Goal: Task Accomplishment & Management: Use online tool/utility

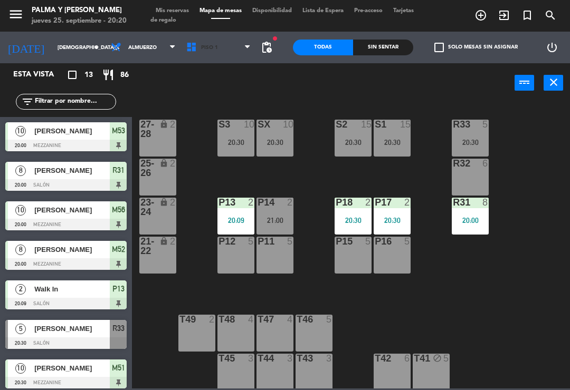
click at [233, 36] on span "Piso 1" at bounding box center [218, 47] width 75 height 23
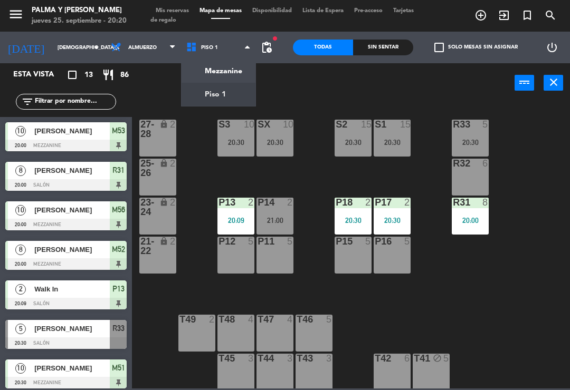
click at [216, 68] on ng-component "menu Palma y [PERSON_NAME] [DATE] 25. septiembre - 20:20 Mis reservas Mapa de m…" at bounding box center [285, 194] width 570 height 389
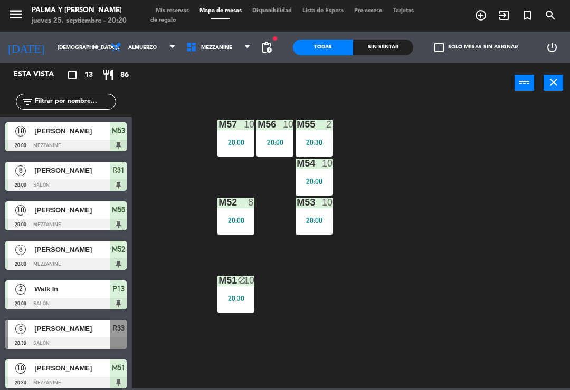
click at [215, 37] on span "Mezzanine" at bounding box center [218, 47] width 75 height 23
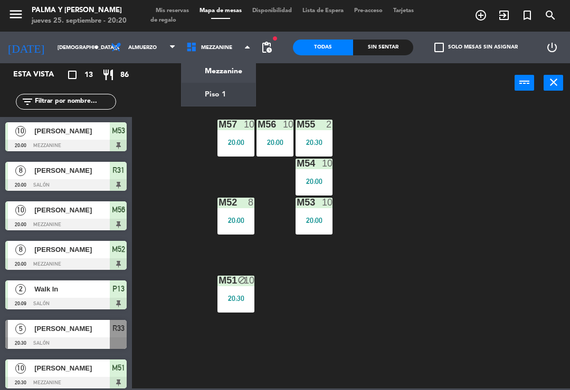
click at [183, 97] on ng-component "menu Palma y [PERSON_NAME] [DATE] 25. septiembre - 20:20 Mis reservas Mapa de m…" at bounding box center [285, 194] width 570 height 389
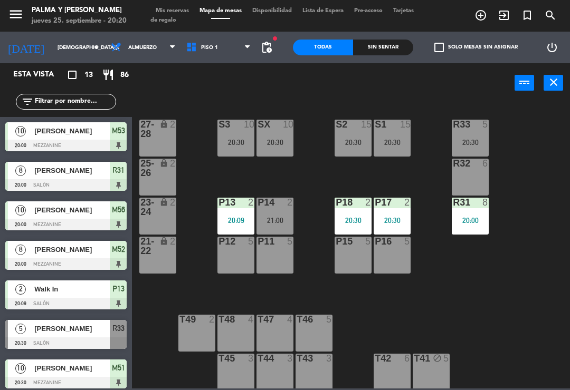
scroll to position [-1, 0]
click at [408, 40] on div "Sin sentar" at bounding box center [383, 48] width 60 height 16
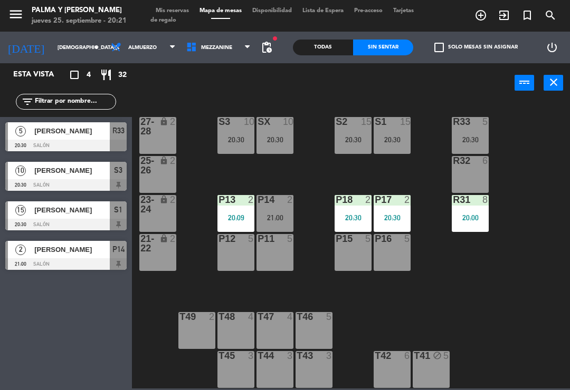
scroll to position [0, 0]
click at [523, 318] on div "R33 5 20:30 S1 15 20:30 S2 15 20:30 S3 10 20:30 SX 10 20:30 27-28 lock 2 R32 6 …" at bounding box center [354, 244] width 432 height 287
click at [205, 48] on span "Mezzanine" at bounding box center [216, 48] width 31 height 6
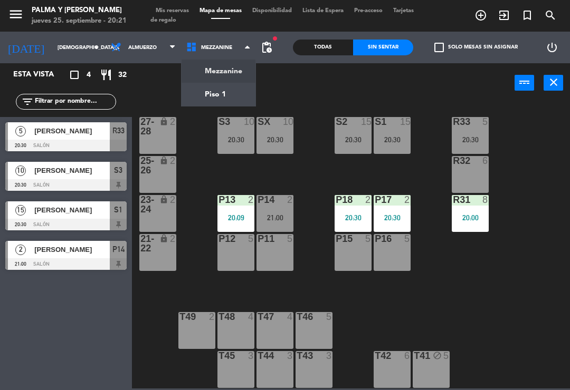
click at [234, 69] on ng-component "menu Palma y [PERSON_NAME] [DATE] 25. septiembre - 20:21 Mis reservas Mapa de m…" at bounding box center [285, 194] width 570 height 389
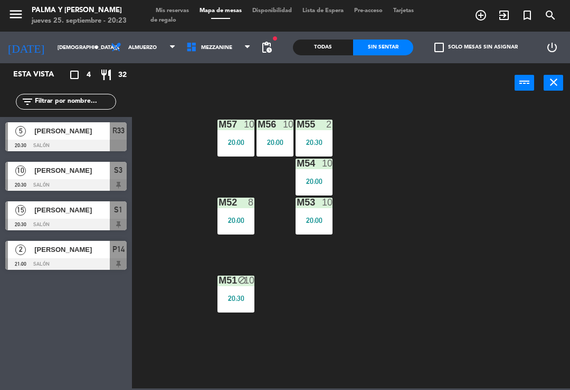
click at [289, 142] on div "20:00" at bounding box center [274, 142] width 37 height 7
click at [390, 256] on div "M57 10 20:00 M56 10 20:00 M55 2 20:30 M54 10 20:00 M52 8 20:00 M53 10 20:00 M51…" at bounding box center [354, 244] width 432 height 287
click at [277, 131] on div "M56 10 20:00" at bounding box center [274, 138] width 37 height 37
click at [394, 256] on div "M57 10 20:00 M56 10 20:00 M55 2 20:30 M54 10 20:00 M52 8 20:00 M53 10 20:00 M51…" at bounding box center [354, 244] width 432 height 287
click at [327, 46] on div "Todas" at bounding box center [323, 48] width 60 height 16
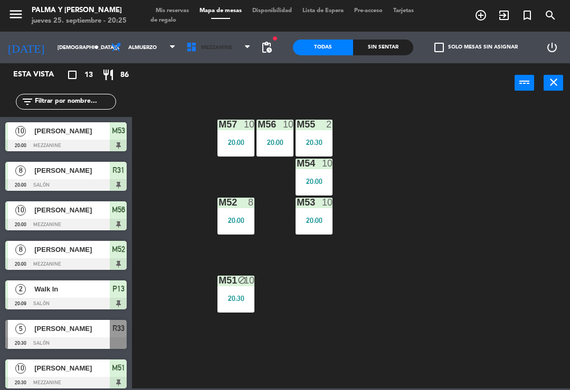
click at [232, 50] on span "Mezzanine" at bounding box center [218, 47] width 75 height 23
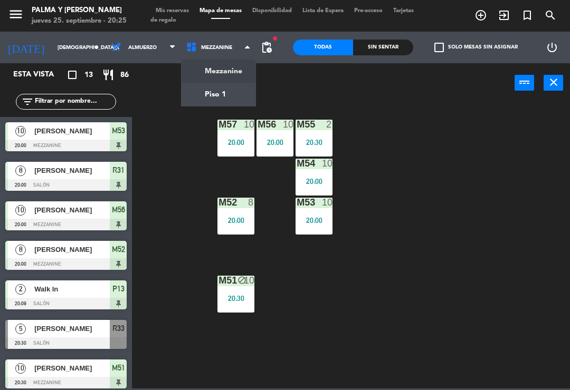
click at [236, 92] on ng-component "menu Palma y [PERSON_NAME] [DATE] 25. septiembre - 20:25 Mis reservas Mapa de m…" at bounding box center [285, 194] width 570 height 389
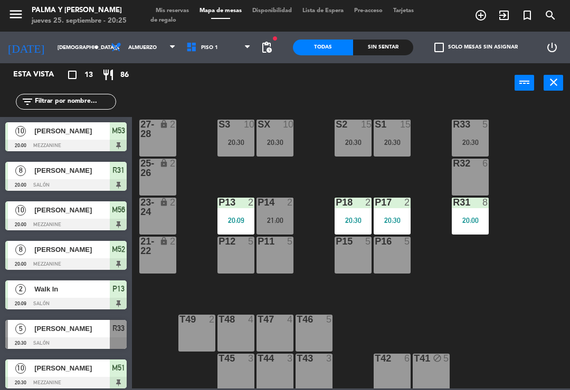
click at [387, 146] on div "20:30" at bounding box center [391, 142] width 37 height 7
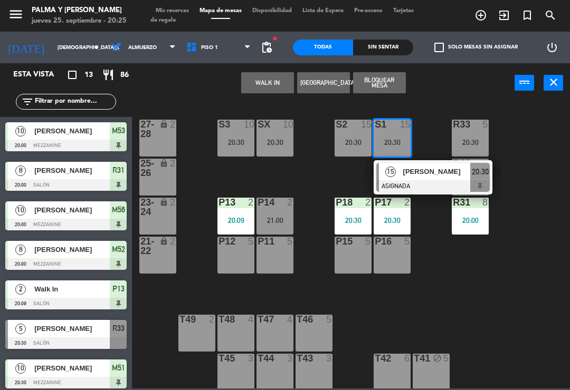
click at [427, 180] on div "[PERSON_NAME]" at bounding box center [436, 171] width 69 height 17
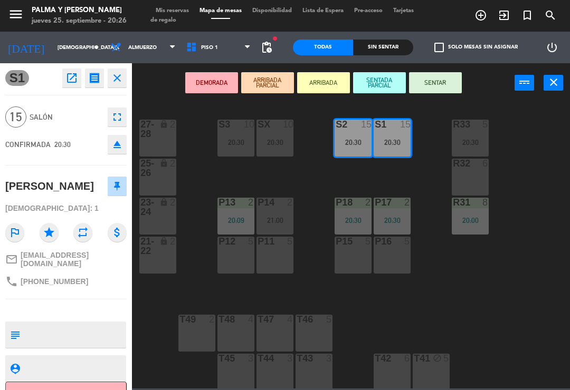
click at [436, 73] on button "SENTAR" at bounding box center [435, 82] width 53 height 21
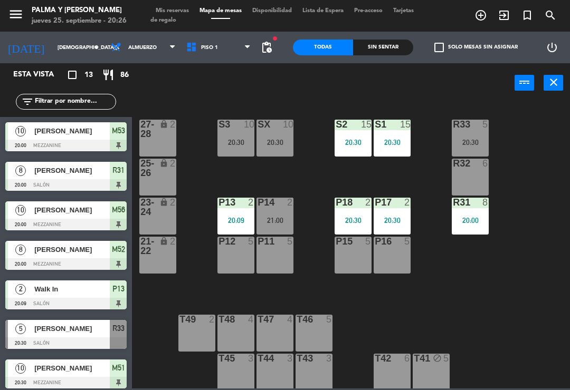
click at [371, 155] on div "S2 15 20:30" at bounding box center [352, 138] width 37 height 37
click at [444, 279] on div "R33 5 20:30 S1 15 20:30 S2 15 20:30 S3 10 20:30 SX 10 20:30 27-28 lock 2 R32 6 …" at bounding box center [354, 244] width 432 height 287
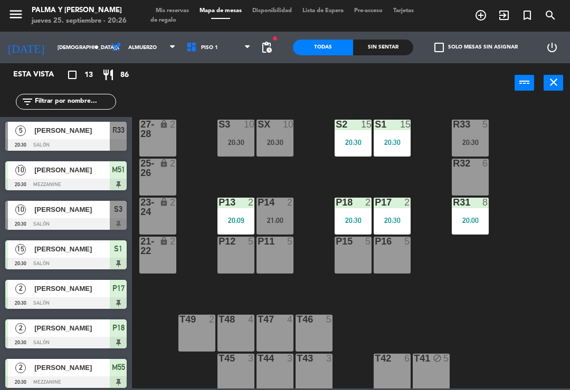
scroll to position [193, 0]
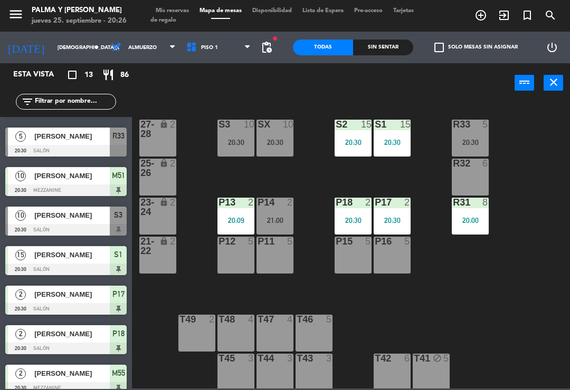
click at [97, 220] on span "[PERSON_NAME]" at bounding box center [71, 215] width 75 height 11
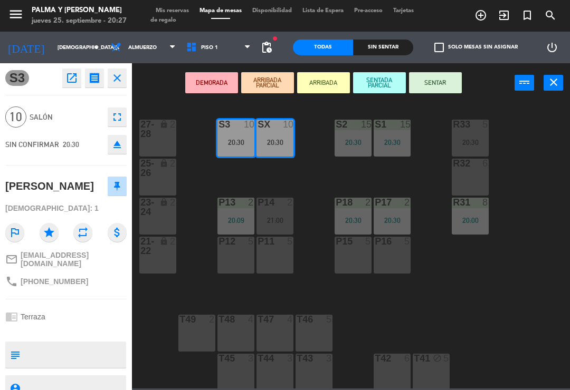
click at [447, 77] on button "SENTAR" at bounding box center [435, 82] width 53 height 21
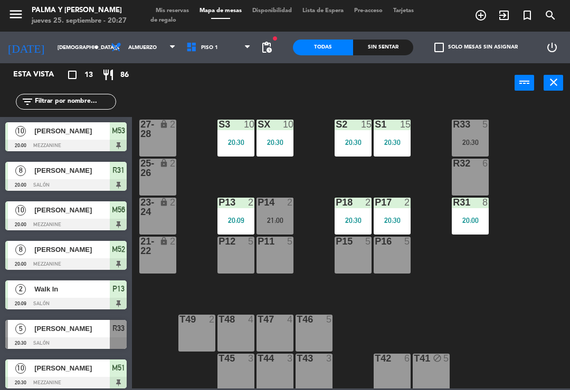
scroll to position [0, 0]
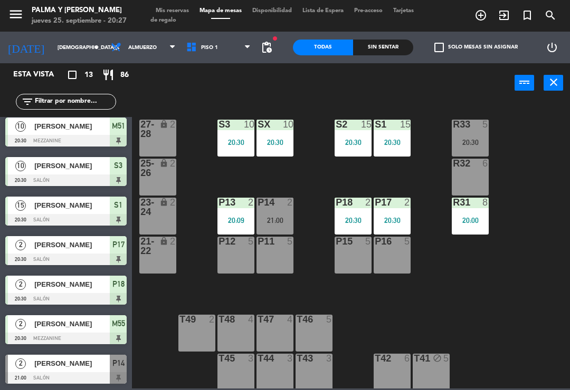
click at [324, 100] on div "power_input close" at bounding box center [323, 83] width 382 height 40
click at [222, 55] on span "Piso 1" at bounding box center [218, 47] width 75 height 23
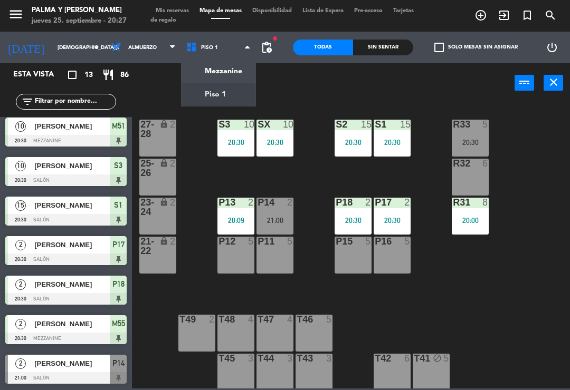
click at [241, 76] on ng-component "menu Palma y [PERSON_NAME] [DATE] 25. septiembre - 20:27 Mis reservas Mapa de m…" at bounding box center [285, 194] width 570 height 389
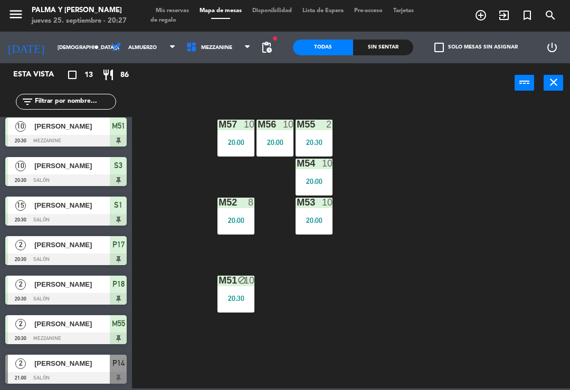
click at [242, 140] on div "20:00" at bounding box center [235, 142] width 37 height 7
click at [376, 121] on div "M57 10 20:00 M56 10 20:00 M55 2 20:30 M54 10 20:00 M52 8 20:00 M53 10 20:00 M51…" at bounding box center [354, 244] width 432 height 287
click at [230, 41] on span "Mezzanine" at bounding box center [218, 47] width 75 height 23
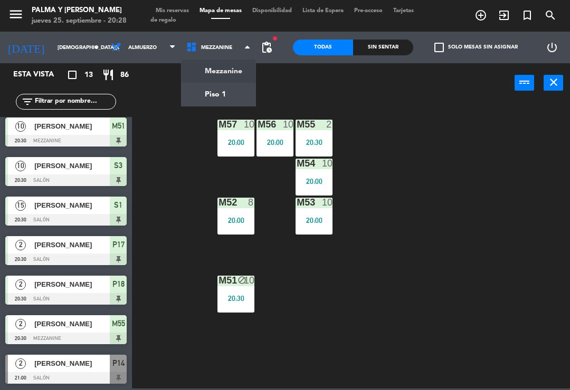
click at [204, 88] on ng-component "menu Palma y [PERSON_NAME] [DATE] 25. septiembre - 20:28 Mis reservas Mapa de m…" at bounding box center [285, 194] width 570 height 389
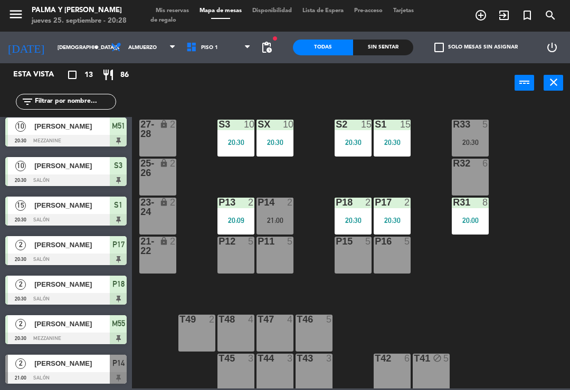
click at [41, 355] on div "[PERSON_NAME]" at bounding box center [71, 363] width 76 height 17
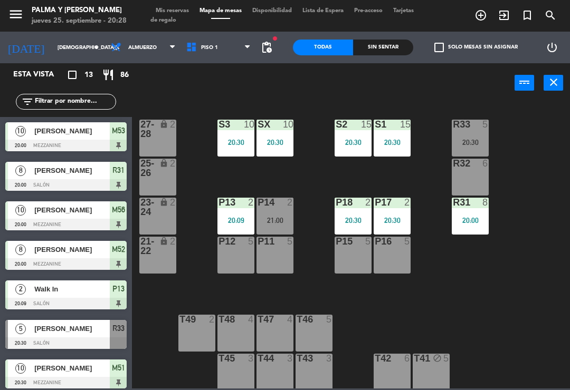
scroll to position [145, 0]
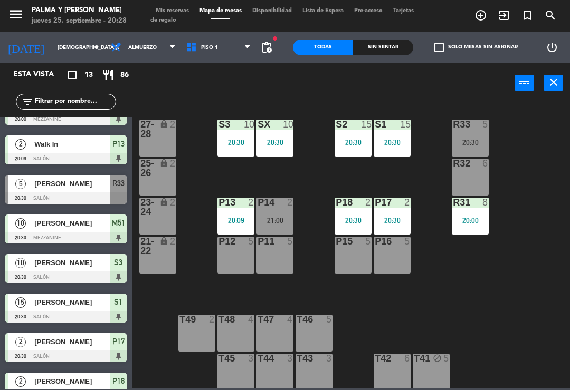
click at [252, 209] on div "P13 2 20:09" at bounding box center [235, 216] width 37 height 37
click at [447, 284] on div "R33 5 20:30 S1 15 20:30 S2 15 20:30 S3 10 20:30 SX 10 20:30 27-28 lock 2 R32 6 …" at bounding box center [354, 244] width 432 height 287
click at [389, 223] on div "20:30" at bounding box center [391, 220] width 37 height 7
click at [506, 288] on div "R33 5 20:30 S1 15 20:30 S2 15 20:30 S3 10 20:30 SX 10 20:30 27-28 lock 2 R32 6 …" at bounding box center [354, 244] width 432 height 287
click at [356, 217] on div "20:30" at bounding box center [352, 220] width 37 height 7
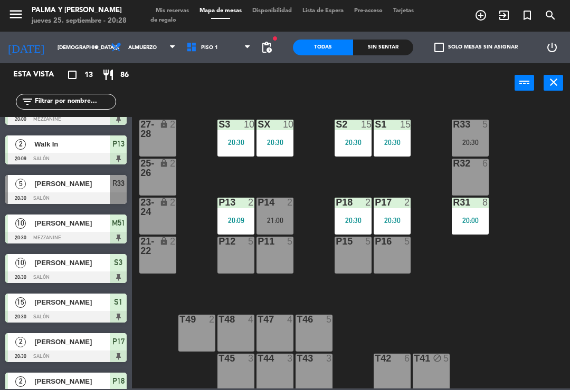
click at [532, 296] on div "R33 5 20:30 S1 15 20:30 S2 15 20:30 S3 10 20:30 SX 10 20:30 27-28 lock 2 R32 6 …" at bounding box center [354, 244] width 432 height 287
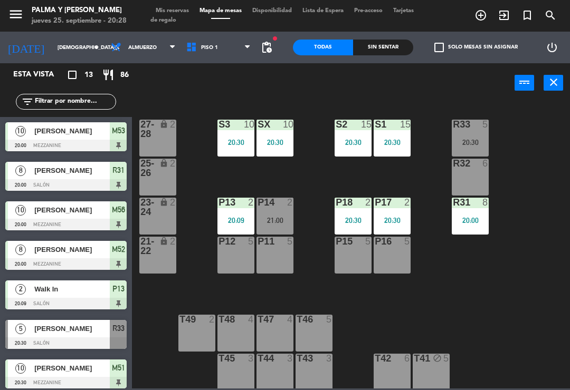
scroll to position [0, 0]
click at [287, 222] on div "21:00" at bounding box center [274, 220] width 37 height 7
click at [475, 309] on div "R33 5 20:30 S1 15 20:30 S2 15 20:30 S3 10 20:30 SX 10 20:30 27-28 lock 2 R32 6 …" at bounding box center [354, 244] width 432 height 287
click at [466, 146] on div "20:30" at bounding box center [470, 142] width 37 height 7
click at [497, 314] on div "R33 5 20:30 S1 15 20:30 S2 15 20:30 S3 10 20:30 SX 10 20:30 27-28 lock 2 R32 6 …" at bounding box center [354, 244] width 432 height 287
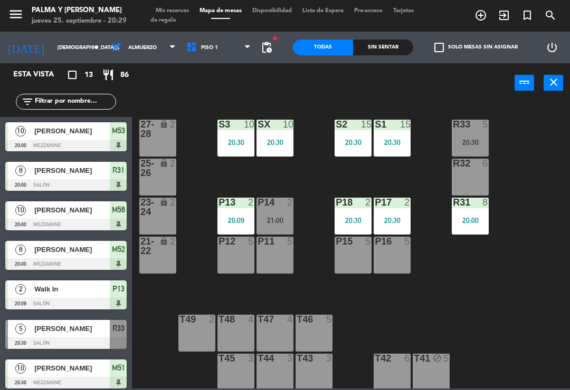
click at [386, 45] on div "Sin sentar" at bounding box center [383, 48] width 60 height 16
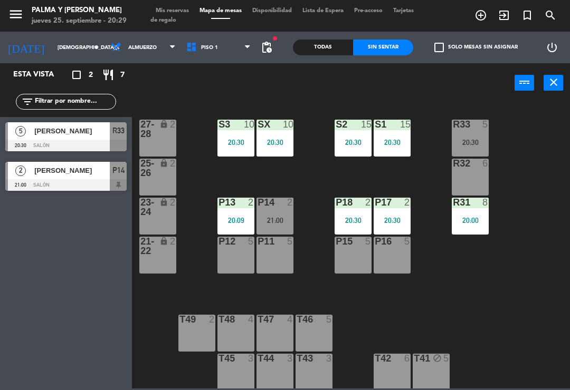
click at [175, 290] on div "R33 5 20:30 S1 15 20:30 S2 15 20:30 S3 10 20:30 SX 10 20:30 27-28 lock 2 R32 6 …" at bounding box center [354, 244] width 432 height 287
click at [5, 156] on div "5 [PERSON_NAME] 20:30 Salón R33" at bounding box center [66, 137] width 132 height 40
click at [478, 122] on div at bounding box center [470, 124] width 17 height 9
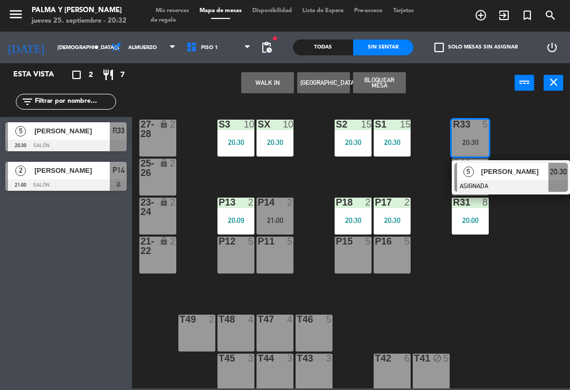
click at [217, 56] on span "Piso 1" at bounding box center [218, 47] width 75 height 23
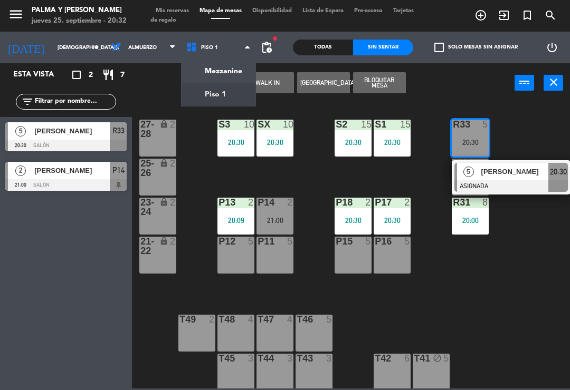
click at [228, 73] on ng-component "menu Palma y [PERSON_NAME] [DATE] 25. septiembre - 20:32 Mis reservas Mapa de m…" at bounding box center [285, 194] width 570 height 389
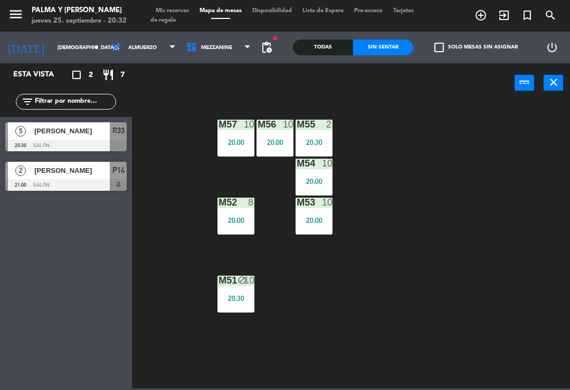
click at [307, 217] on div "20:00" at bounding box center [313, 220] width 37 height 7
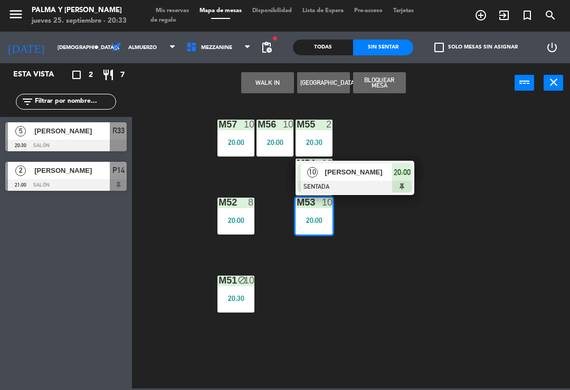
click at [370, 181] on div at bounding box center [354, 187] width 113 height 12
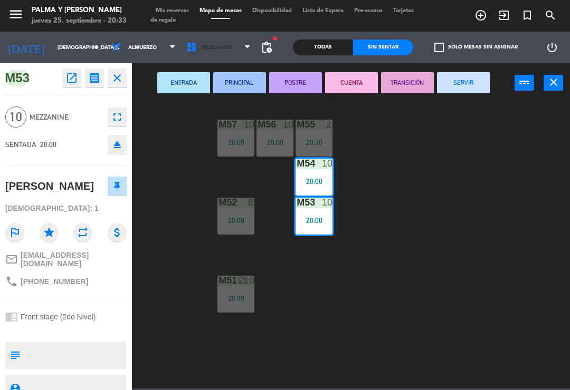
click at [220, 45] on span "Mezzanine" at bounding box center [216, 48] width 31 height 6
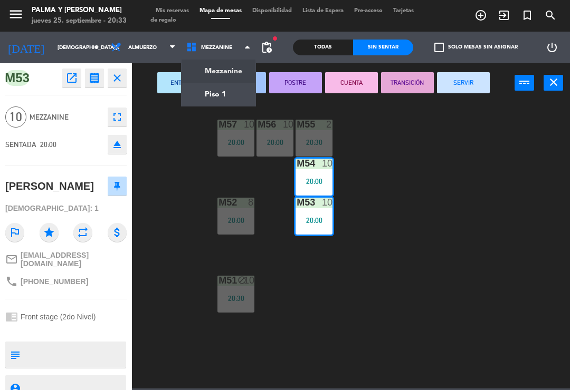
click at [221, 94] on ng-component "menu Palma y [PERSON_NAME] [DATE] 25. septiembre - 20:33 Mis reservas Mapa de m…" at bounding box center [285, 194] width 570 height 389
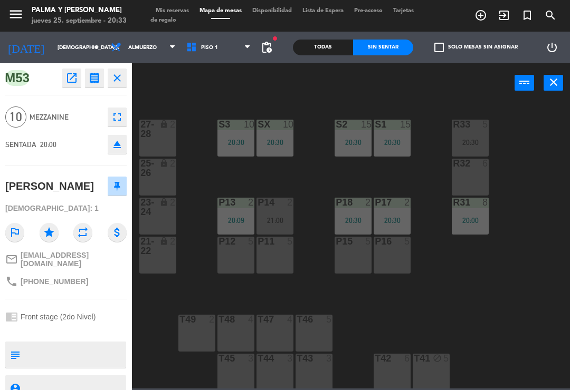
click at [161, 159] on icon "lock" at bounding box center [163, 163] width 9 height 9
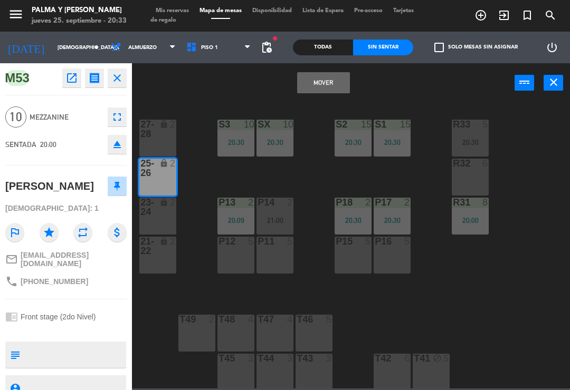
click at [328, 90] on button "Mover" at bounding box center [323, 82] width 53 height 21
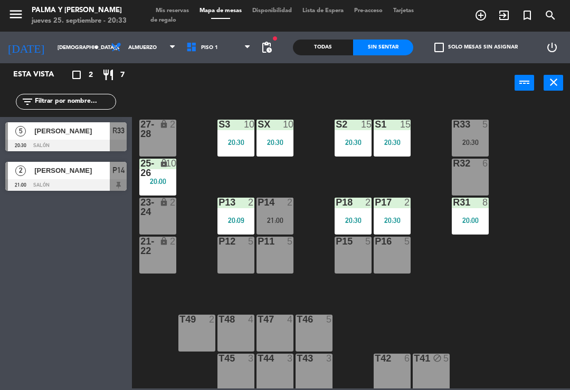
click at [237, 46] on span "Piso 1" at bounding box center [218, 47] width 75 height 23
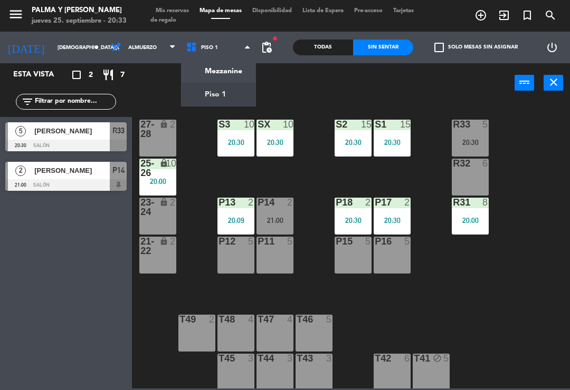
click at [236, 76] on ng-component "menu Palma y [PERSON_NAME] [DATE] 25. septiembre - 20:33 Mis reservas Mapa de m…" at bounding box center [285, 194] width 570 height 389
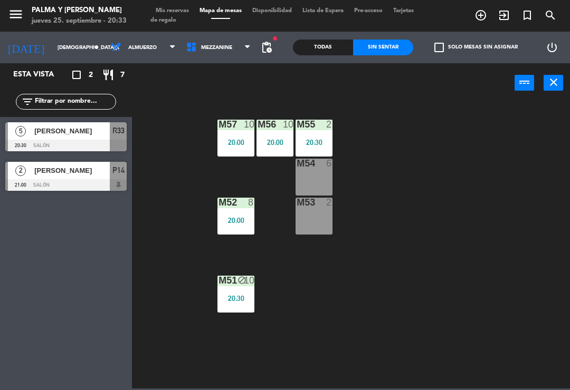
click at [309, 180] on div "M54 6" at bounding box center [313, 177] width 37 height 37
click at [411, 125] on div "M57 10 20:00 M56 10 20:00 M55 2 20:30 M54 6 M52 8 20:00 M53 2 M51 block 10 20:30" at bounding box center [354, 244] width 432 height 287
click at [214, 40] on span "Mezzanine" at bounding box center [218, 47] width 75 height 23
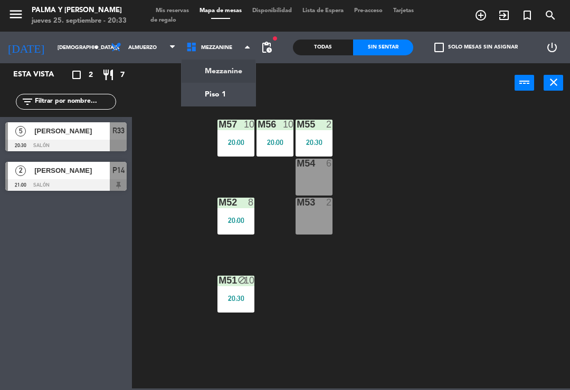
click at [234, 72] on ng-component "menu Palma y [PERSON_NAME] [DATE] 25. septiembre - 20:33 Mis reservas Mapa de m…" at bounding box center [285, 194] width 570 height 389
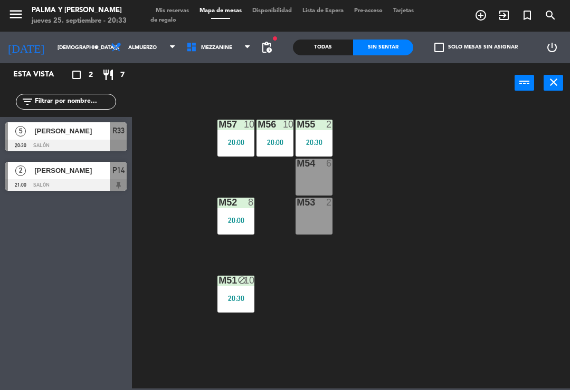
click at [206, 54] on span "Mezzanine" at bounding box center [218, 47] width 75 height 23
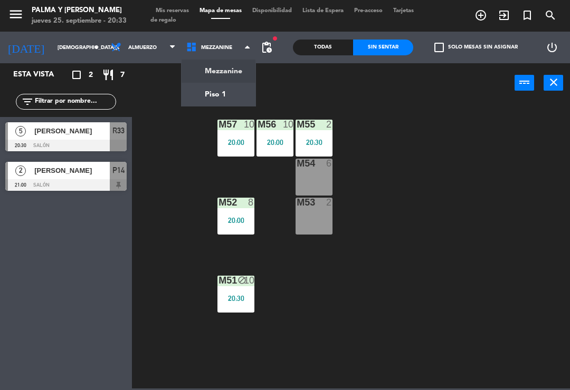
click at [203, 101] on ng-component "menu Palma y [PERSON_NAME] [DATE] 25. septiembre - 20:33 Mis reservas Mapa de m…" at bounding box center [285, 194] width 570 height 389
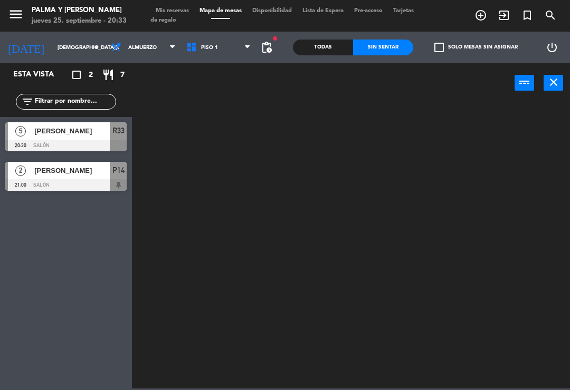
click at [198, 39] on span "Piso 1" at bounding box center [218, 47] width 75 height 23
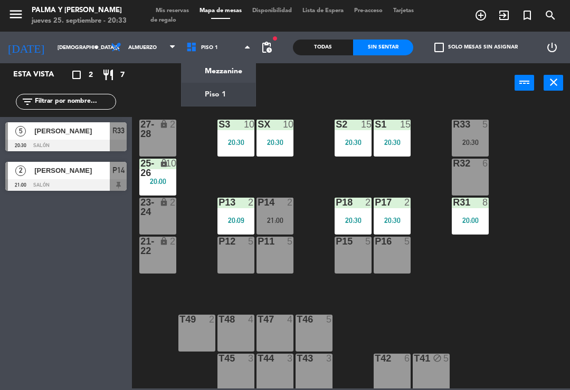
click at [475, 132] on div "R33 5 20:30" at bounding box center [470, 138] width 37 height 37
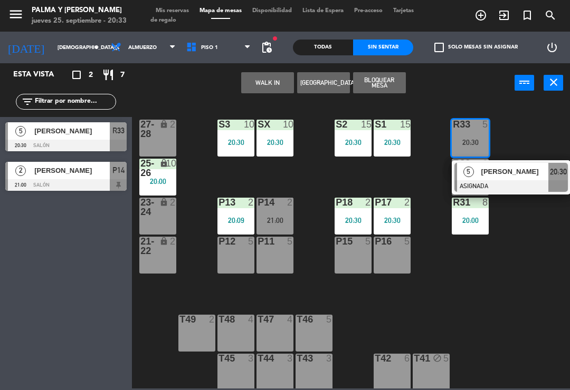
click at [513, 182] on div at bounding box center [510, 186] width 113 height 12
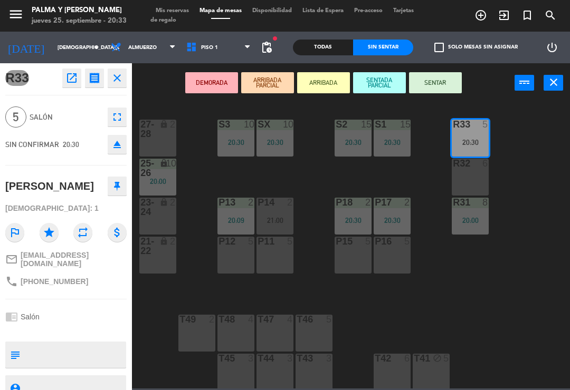
click at [190, 55] on span "Piso 1" at bounding box center [218, 47] width 75 height 23
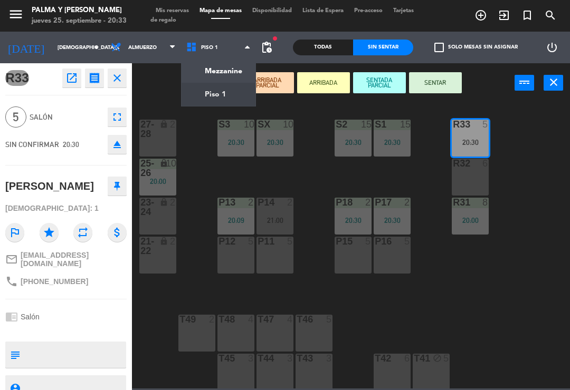
click at [195, 72] on ng-component "menu Palma y [PERSON_NAME] [DATE] 25. septiembre - 20:33 Mis reservas Mapa de m…" at bounding box center [285, 194] width 570 height 389
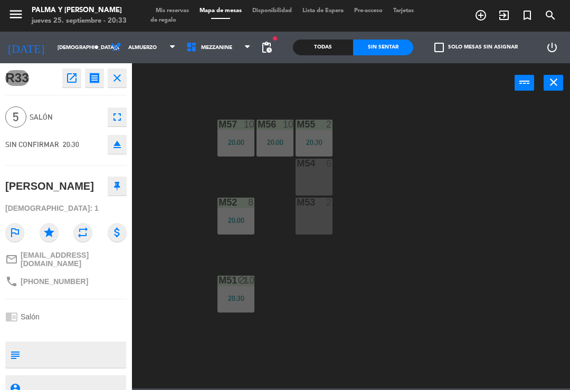
click at [310, 185] on div "M54 6" at bounding box center [313, 177] width 37 height 37
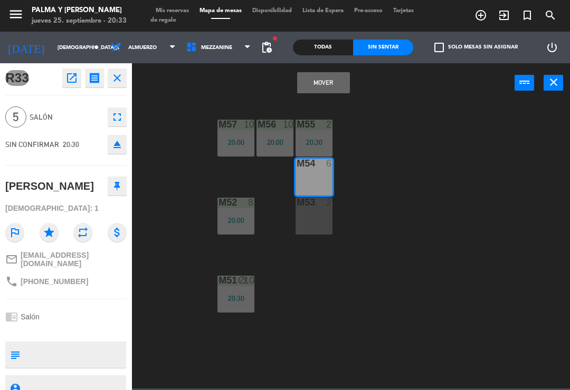
click at [315, 218] on div "M53 2" at bounding box center [313, 216] width 37 height 37
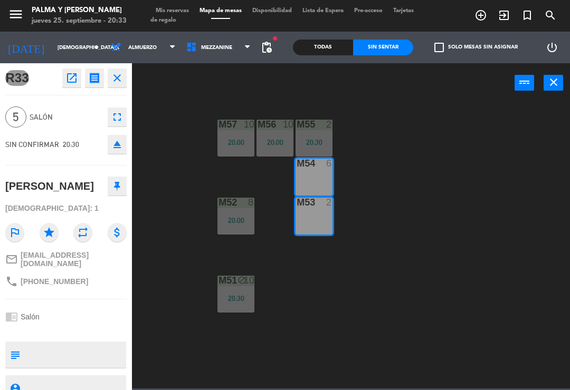
click at [325, 218] on div "M53 2" at bounding box center [313, 216] width 37 height 37
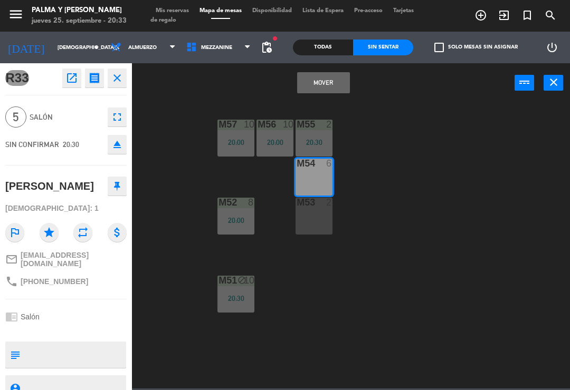
click at [329, 80] on button "Mover" at bounding box center [323, 82] width 53 height 21
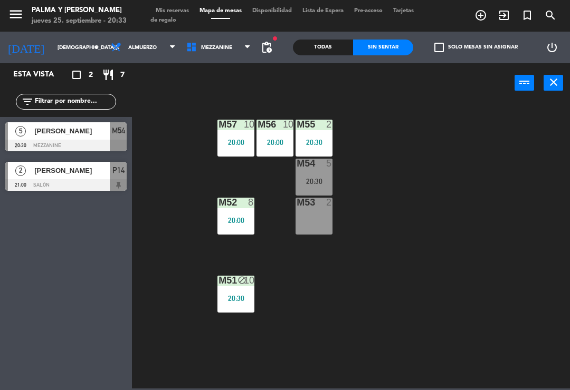
click at [321, 178] on div "20:30" at bounding box center [313, 181] width 37 height 7
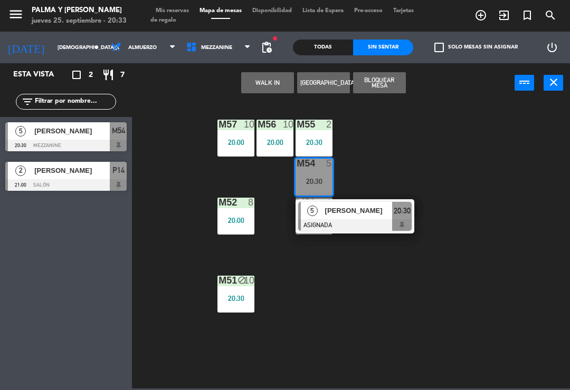
click at [354, 220] on div at bounding box center [354, 225] width 113 height 12
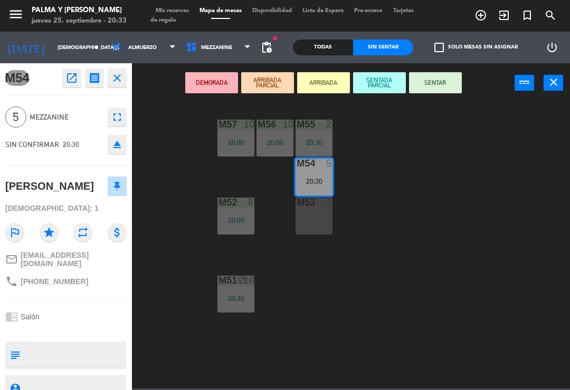
click at [319, 220] on div "M53 2" at bounding box center [313, 216] width 37 height 37
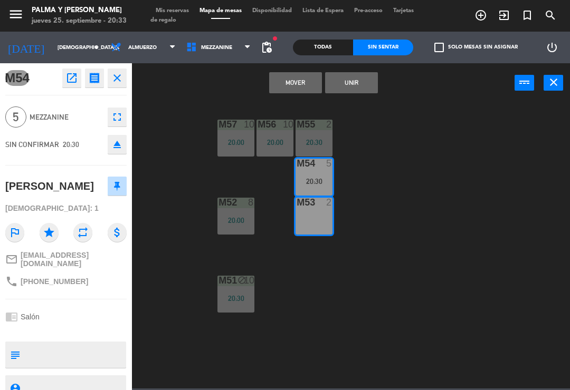
click at [354, 79] on button "Unir" at bounding box center [351, 82] width 53 height 21
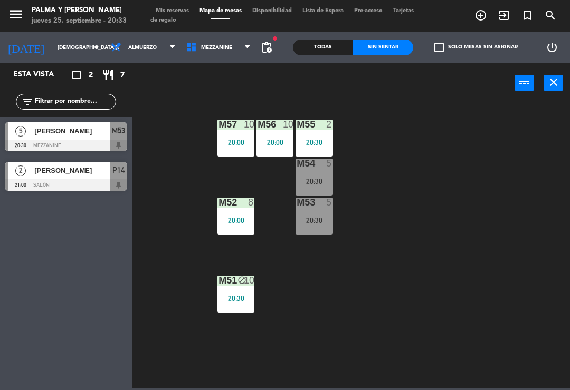
click at [315, 185] on div "20:30" at bounding box center [313, 181] width 37 height 7
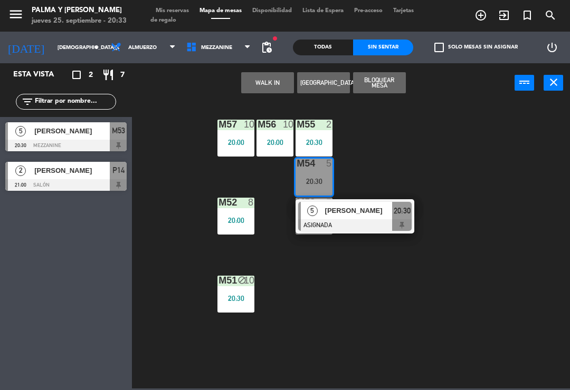
click at [375, 224] on div at bounding box center [354, 225] width 113 height 12
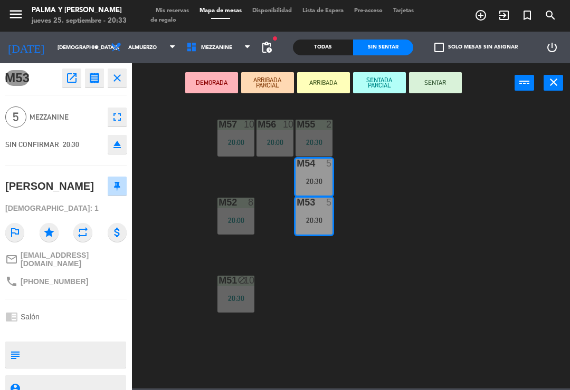
click at [447, 81] on button "SENTAR" at bounding box center [435, 82] width 53 height 21
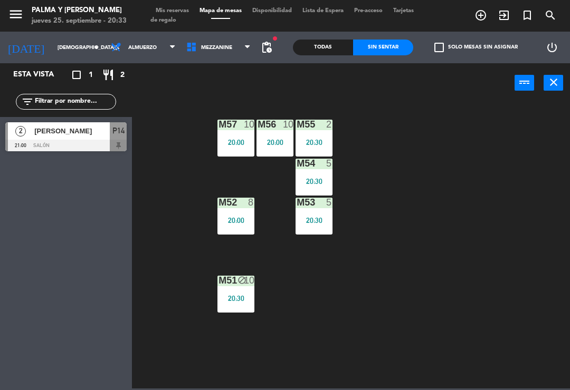
click at [201, 46] on span "Mezzanine" at bounding box center [216, 48] width 31 height 6
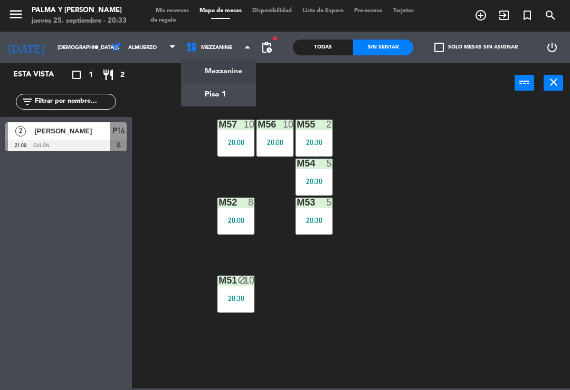
click at [190, 93] on ng-component "menu Palma y [PERSON_NAME] [DATE] 25. septiembre - 20:33 Mis reservas Mapa de m…" at bounding box center [285, 194] width 570 height 389
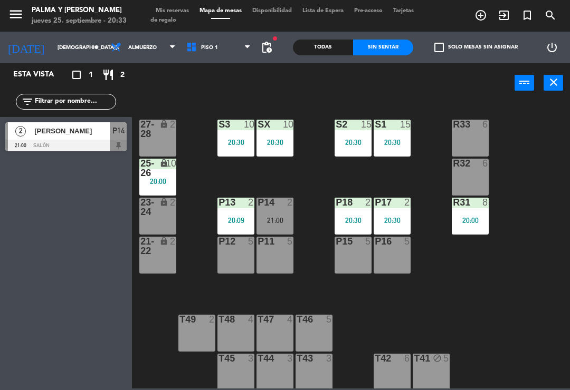
click at [153, 184] on div "20:00" at bounding box center [157, 181] width 37 height 7
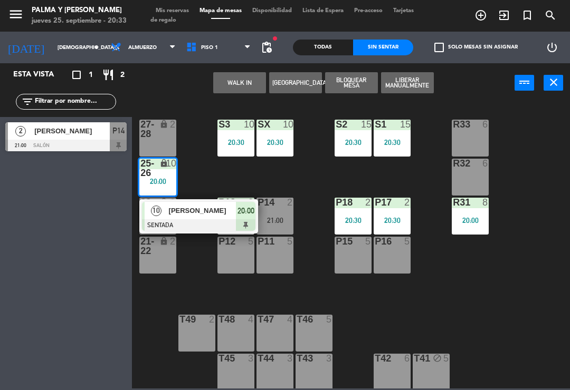
click at [206, 222] on div at bounding box center [198, 225] width 113 height 12
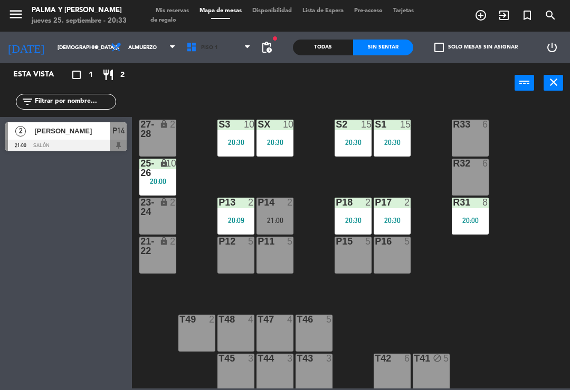
click at [186, 49] on icon at bounding box center [193, 48] width 15 height 12
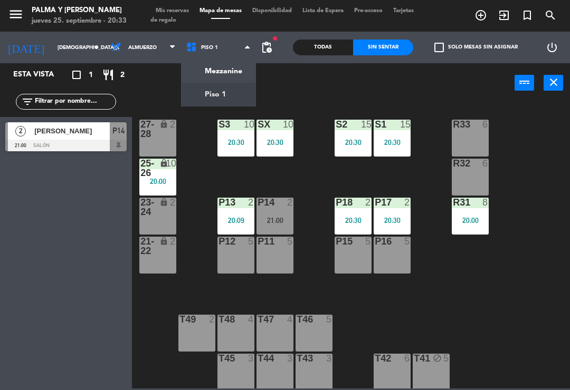
click at [206, 72] on ng-component "menu Palma y [PERSON_NAME] [DATE] 25. septiembre - 20:33 Mis reservas Mapa de m…" at bounding box center [285, 194] width 570 height 389
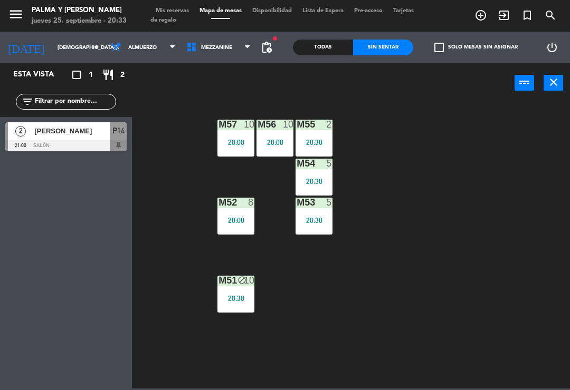
click at [252, 143] on div "20:00" at bounding box center [235, 142] width 37 height 7
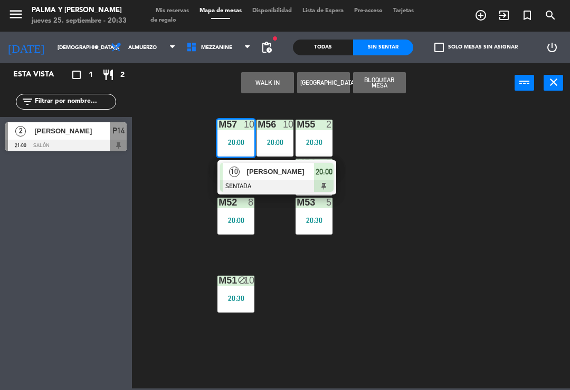
click at [309, 175] on span "[PERSON_NAME]" at bounding box center [281, 171] width 68 height 11
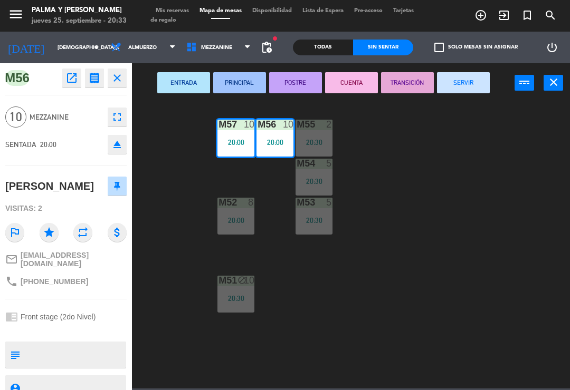
click at [121, 116] on icon "fullscreen" at bounding box center [117, 117] width 13 height 13
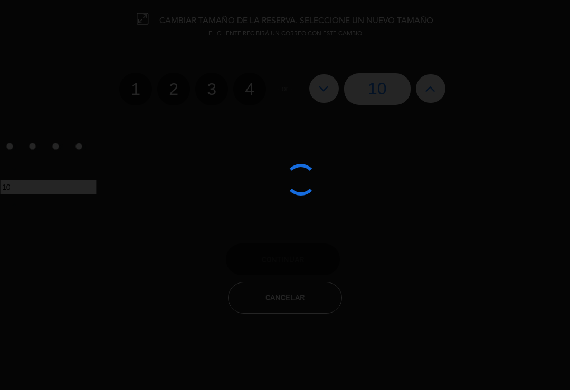
click at [422, 93] on button at bounding box center [431, 88] width 30 height 28
type input "11"
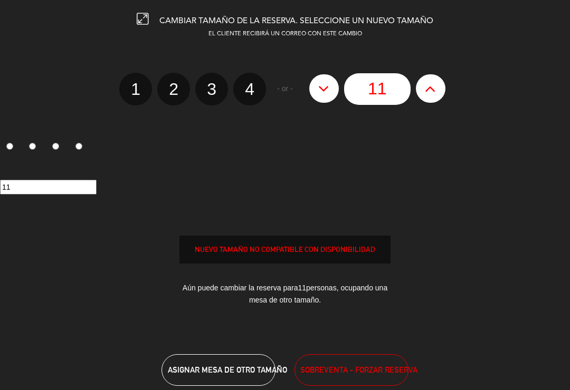
click at [430, 88] on icon at bounding box center [430, 88] width 11 height 17
type input "12"
click at [430, 89] on icon at bounding box center [430, 88] width 11 height 17
type input "13"
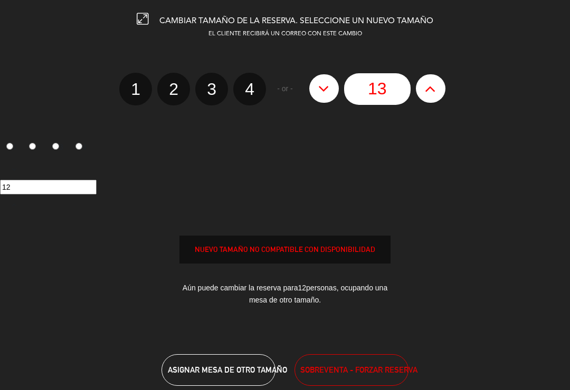
type input "13"
click at [433, 88] on icon at bounding box center [430, 88] width 11 height 17
type input "14"
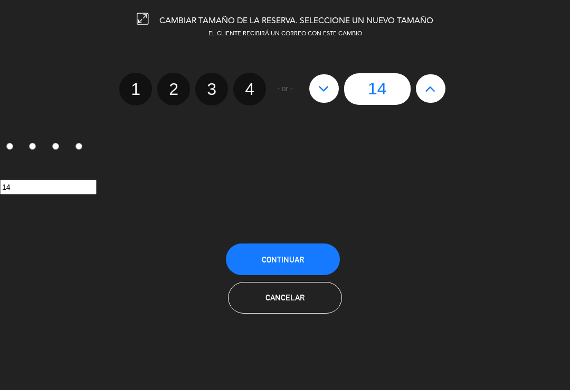
click at [435, 88] on icon at bounding box center [430, 88] width 11 height 17
type input "15"
click at [430, 89] on icon at bounding box center [430, 88] width 11 height 17
type input "16"
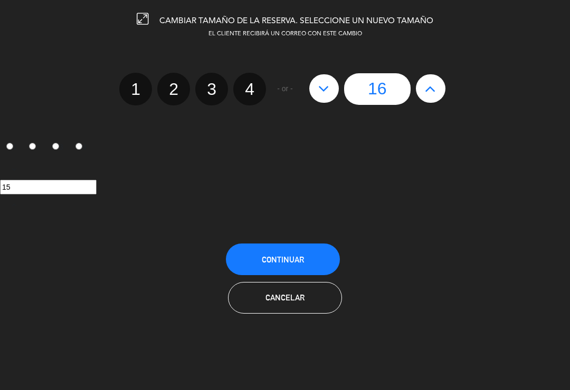
type input "16"
click at [298, 249] on button "Continuar" at bounding box center [283, 260] width 114 height 32
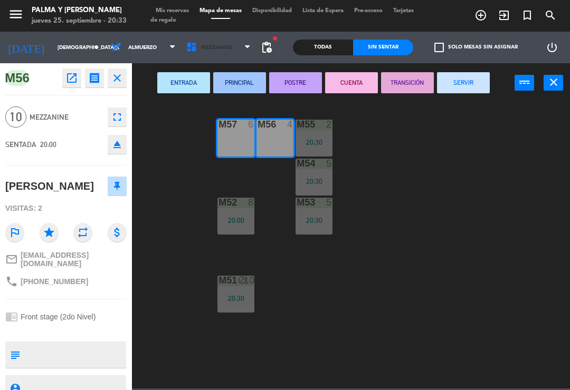
click at [210, 45] on span "Mezzanine" at bounding box center [216, 48] width 31 height 6
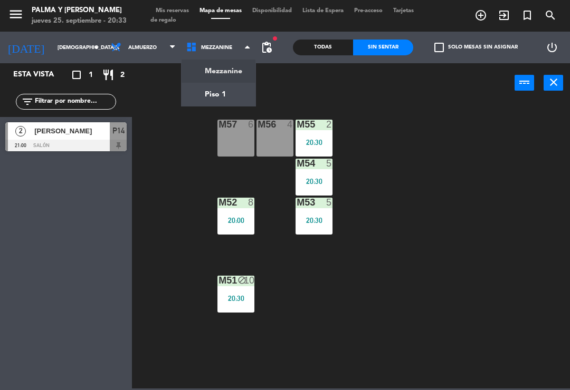
click at [366, 141] on div "M57 6 M56 4 M55 2 20:30 M54 5 20:30 M52 8 20:00 M53 5 20:30 M51 block 10 20:30" at bounding box center [354, 244] width 432 height 287
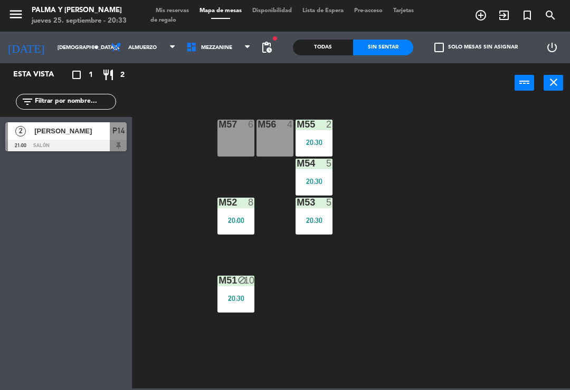
click at [323, 52] on div "Todas" at bounding box center [323, 48] width 60 height 16
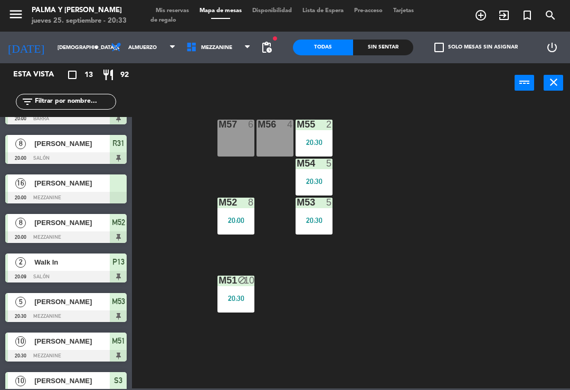
scroll to position [25, 0]
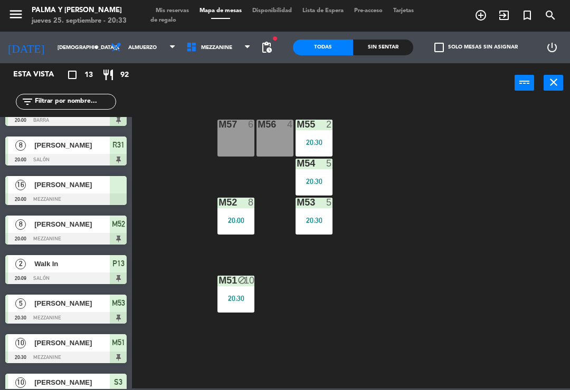
click at [75, 193] on div "[PERSON_NAME]" at bounding box center [71, 184] width 76 height 17
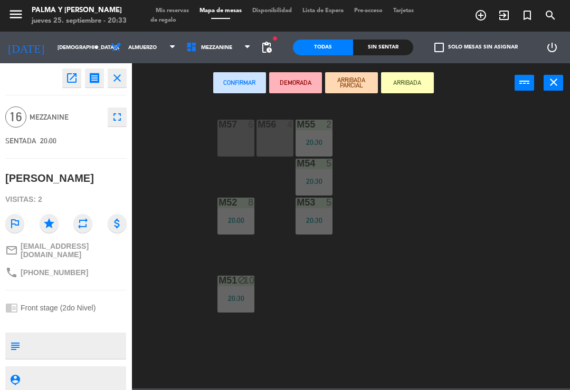
click at [283, 139] on div "M56 4" at bounding box center [274, 138] width 37 height 37
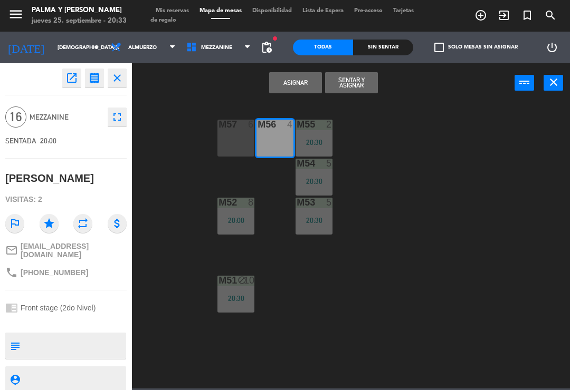
click at [233, 139] on div "M57 6" at bounding box center [235, 138] width 37 height 37
click at [290, 82] on button "Asignar" at bounding box center [295, 82] width 53 height 21
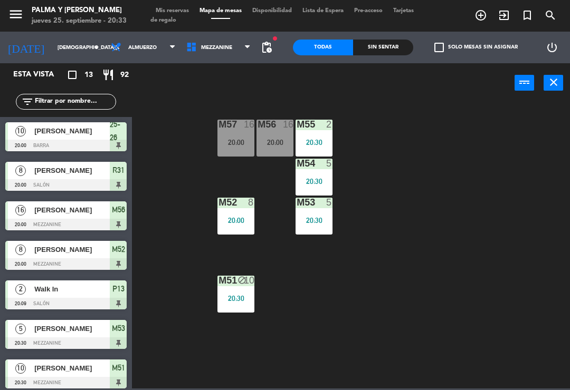
click at [277, 127] on div at bounding box center [274, 124] width 17 height 9
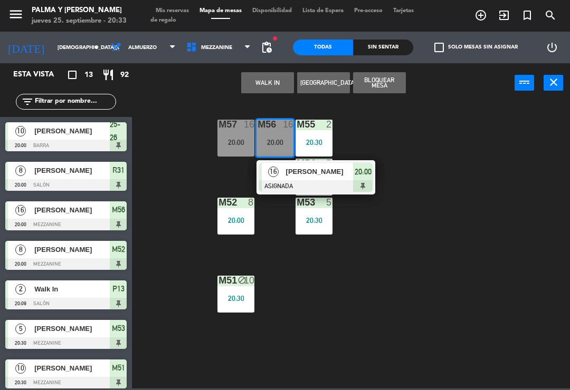
click at [290, 176] on span "[PERSON_NAME]" at bounding box center [320, 171] width 68 height 11
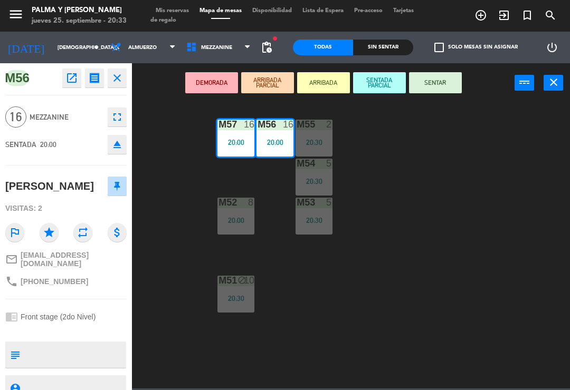
click at [451, 81] on button "SENTAR" at bounding box center [435, 82] width 53 height 21
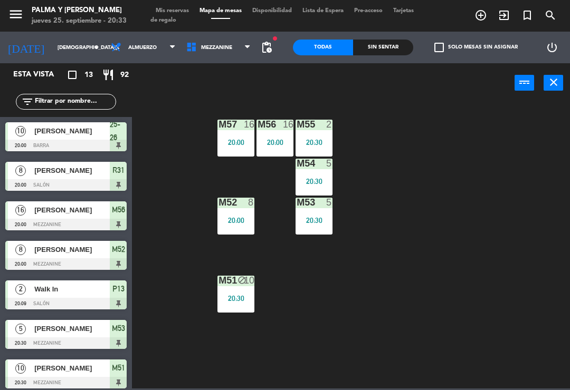
click at [212, 56] on span "Mezzanine" at bounding box center [218, 47] width 75 height 23
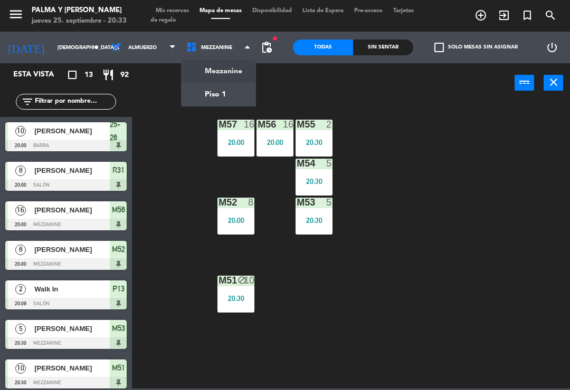
click at [212, 98] on ng-component "menu Palma y [PERSON_NAME] [DATE] 25. septiembre - 20:33 Mis reservas Mapa de m…" at bounding box center [285, 194] width 570 height 389
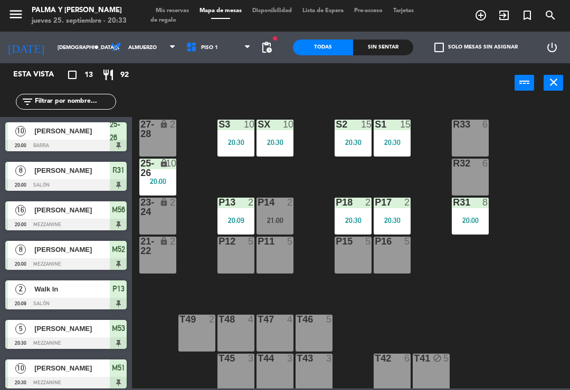
click at [169, 187] on div "25-26 lock 10 20:00" at bounding box center [157, 177] width 37 height 37
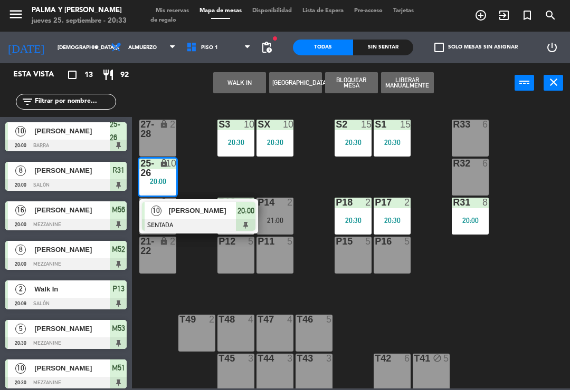
click at [195, 209] on span "[PERSON_NAME]" at bounding box center [203, 210] width 68 height 11
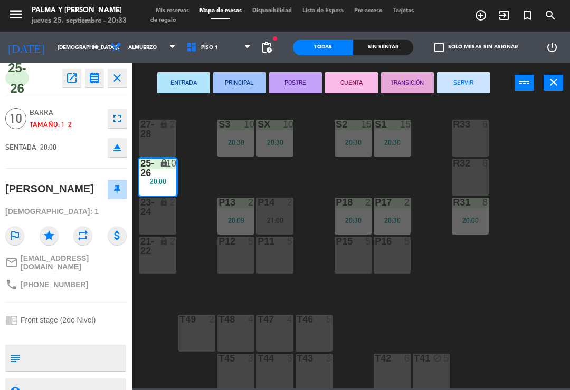
click at [70, 87] on button "open_in_new" at bounding box center [71, 78] width 19 height 19
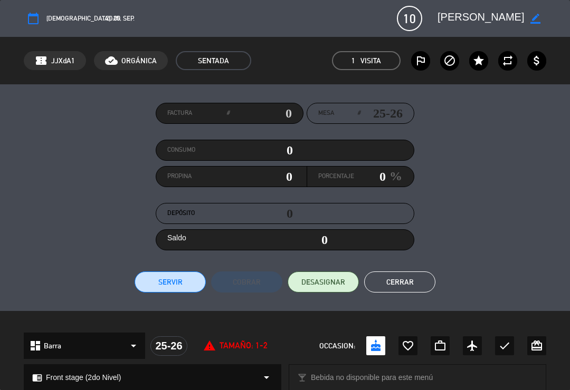
click at [153, 280] on button "Servir" at bounding box center [170, 282] width 71 height 21
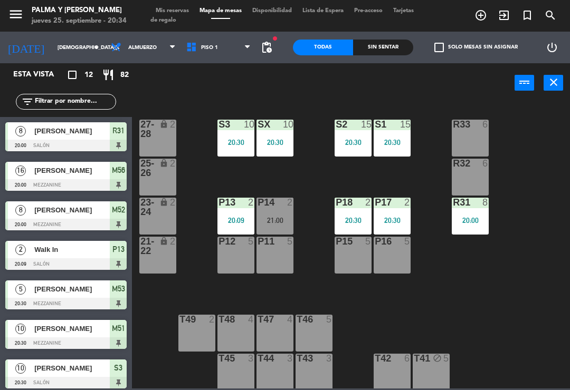
click at [429, 292] on div "R33 6 S1 15 20:30 S2 15 20:30 S3 10 20:30 SX 10 20:30 27-28 lock 2 R32 6 25-26 …" at bounding box center [354, 244] width 432 height 287
click at [200, 43] on span "Piso 1" at bounding box center [218, 47] width 75 height 23
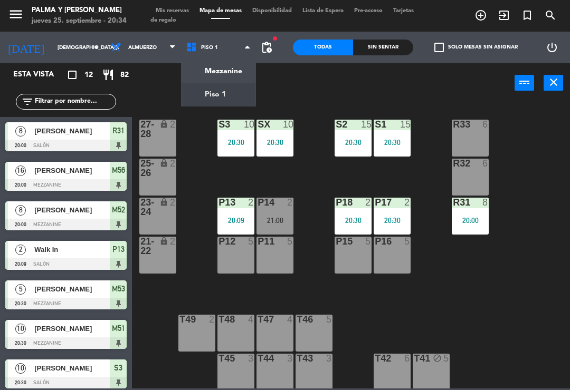
click at [201, 103] on ng-component "menu Palma y [PERSON_NAME] [DATE] 25. septiembre - 20:34 Mis reservas Mapa de m…" at bounding box center [285, 194] width 570 height 389
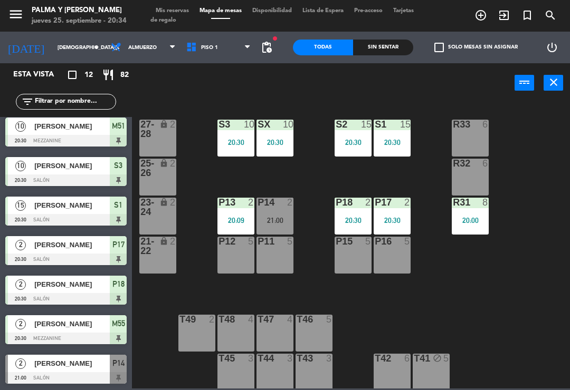
scroll to position [203, 0]
click at [218, 95] on div "power_input close" at bounding box center [323, 83] width 382 height 40
click at [203, 43] on span "Piso 1" at bounding box center [218, 47] width 75 height 23
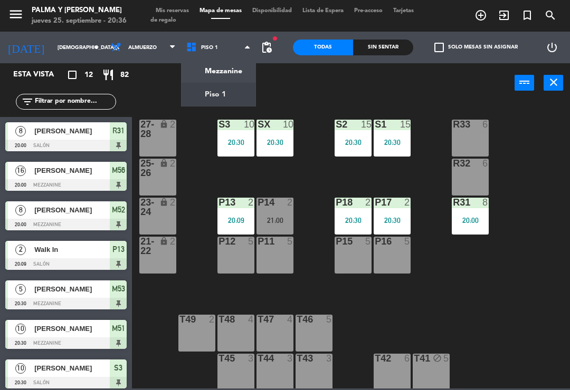
scroll to position [0, 0]
click at [426, 325] on div "R33 6 S1 15 20:30 S2 15 20:30 S3 10 20:30 SX 10 20:30 27-28 lock 2 R32 6 25-26 …" at bounding box center [354, 244] width 432 height 287
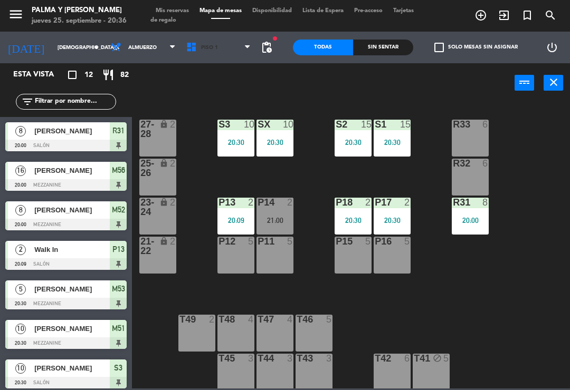
click at [234, 41] on span "Piso 1" at bounding box center [218, 47] width 75 height 23
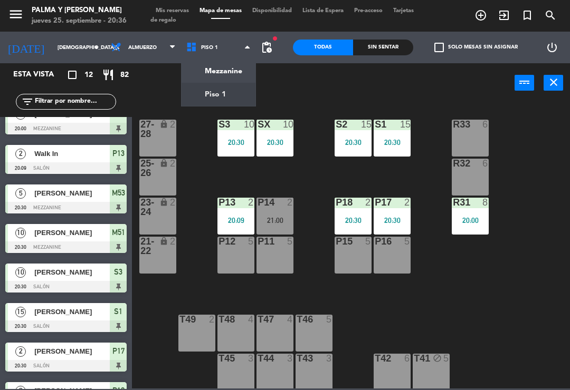
scroll to position [95, 0]
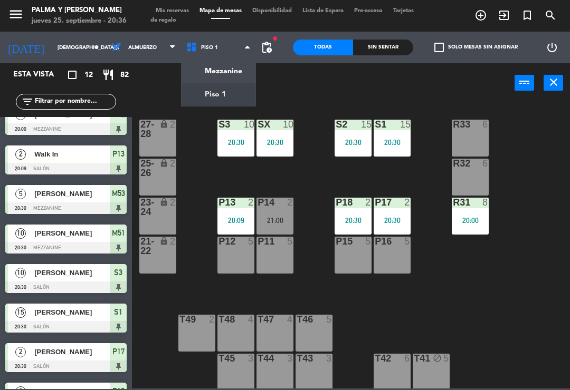
click at [89, 235] on span "[PERSON_NAME]" at bounding box center [71, 233] width 75 height 11
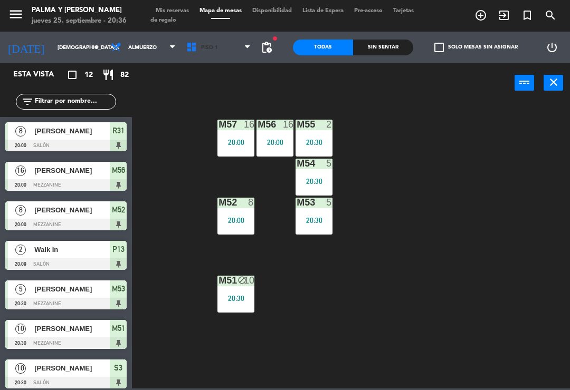
click at [212, 57] on span "Piso 1" at bounding box center [218, 47] width 75 height 23
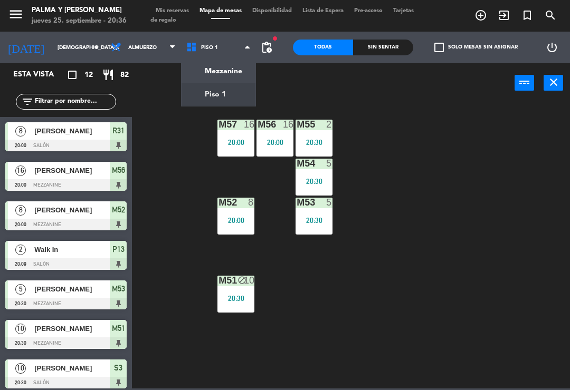
click at [242, 98] on ng-component "menu Palma y [PERSON_NAME] [DATE] 25. septiembre - 20:36 Mis reservas Mapa de m…" at bounding box center [285, 194] width 570 height 389
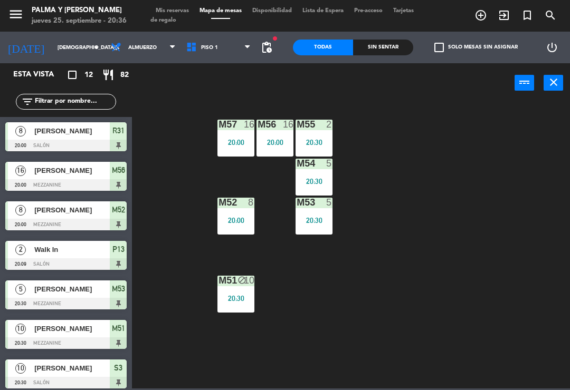
click at [213, 46] on span "Piso 1" at bounding box center [218, 47] width 75 height 23
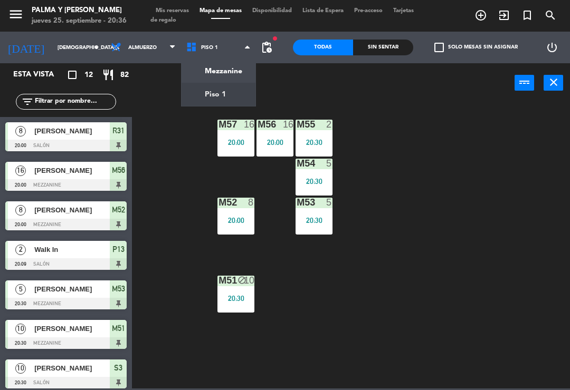
click at [231, 70] on ng-component "menu Palma y [PERSON_NAME] [DATE] 25. septiembre - 20:36 Mis reservas Mapa de m…" at bounding box center [285, 194] width 570 height 389
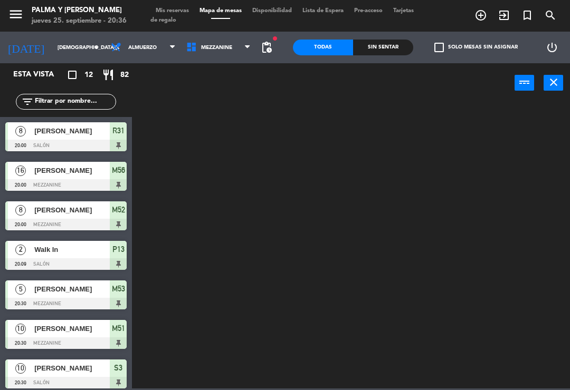
click at [228, 47] on span "Mezzanine" at bounding box center [218, 47] width 75 height 23
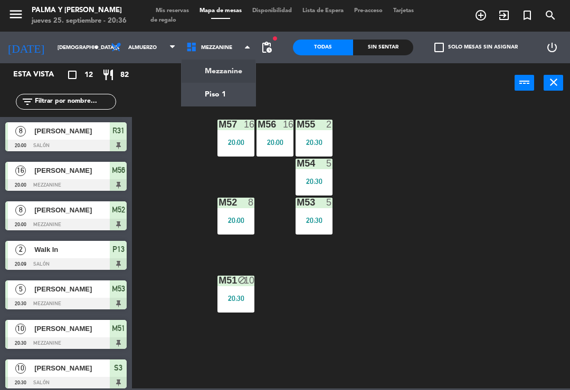
click at [234, 88] on ng-component "menu Palma y [PERSON_NAME] [DATE] 25. septiembre - 20:36 Mis reservas Mapa de m…" at bounding box center [285, 194] width 570 height 389
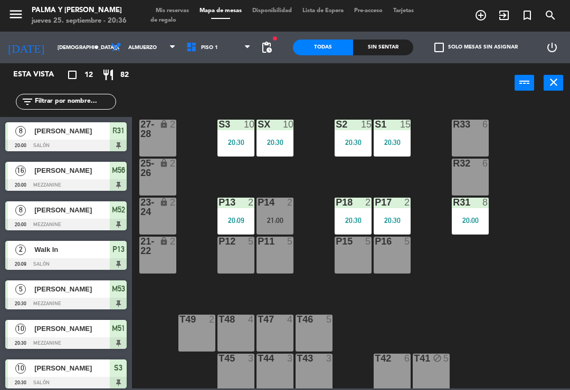
click at [258, 205] on div "P14" at bounding box center [257, 202] width 1 height 9
click at [508, 277] on div "R33 6 S1 15 20:30 S2 15 20:30 S3 10 20:30 SX 10 20:30 27-28 lock 2 R32 6 25-26 …" at bounding box center [354, 244] width 432 height 287
click at [336, 129] on div "S2" at bounding box center [335, 124] width 1 height 9
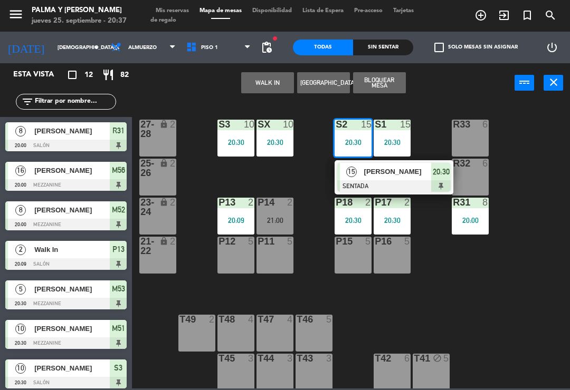
click at [433, 138] on div "R33 6 S1 15 20:30 S2 15 20:30 15 [PERSON_NAME] SENTADA 20:30 S3 10 20:30 SX 10 …" at bounding box center [354, 244] width 432 height 287
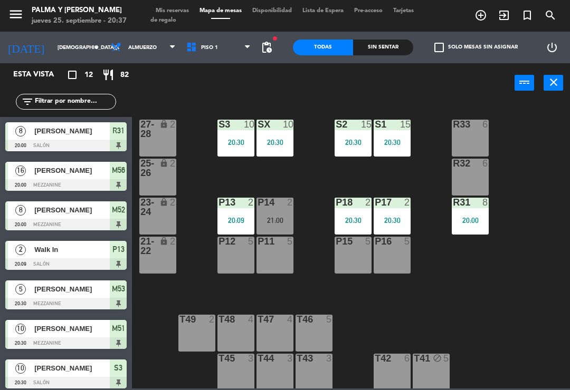
click at [393, 139] on div "20:30" at bounding box center [391, 142] width 37 height 7
click at [454, 108] on div "R33 6 S1 15 20:30 S2 15 20:30 S3 10 20:30 SX 10 20:30 27-28 lock 2 R32 6 25-26 …" at bounding box center [354, 244] width 432 height 287
click at [283, 156] on div "SX 10 20:30" at bounding box center [274, 138] width 37 height 37
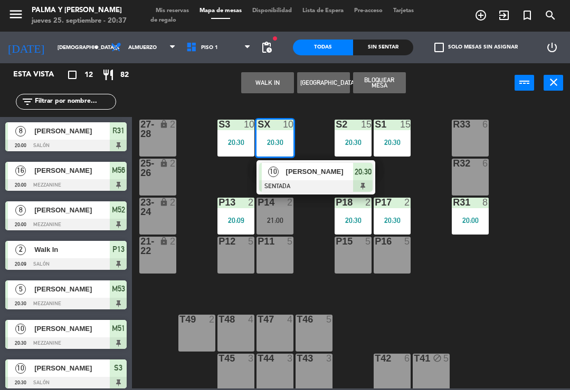
click at [262, 152] on div "SX 10 20:30" at bounding box center [274, 138] width 37 height 37
